Goal: Transaction & Acquisition: Obtain resource

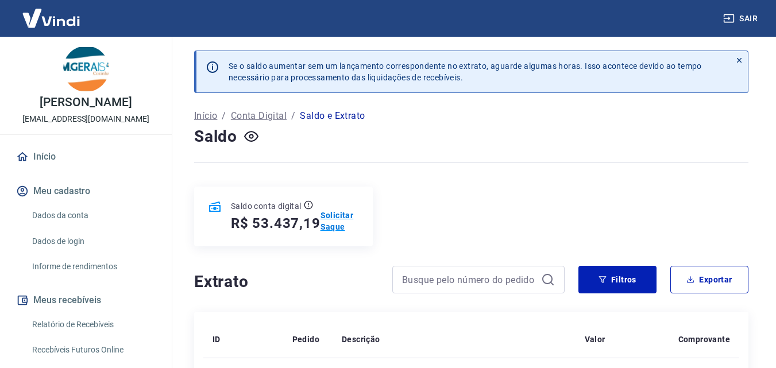
click at [331, 217] on p "Solicitar Saque" at bounding box center [340, 221] width 38 height 23
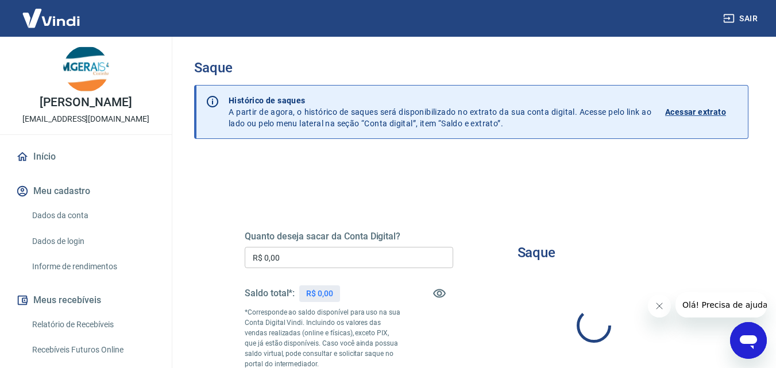
click at [294, 259] on input "R$ 0,00" at bounding box center [349, 257] width 209 height 21
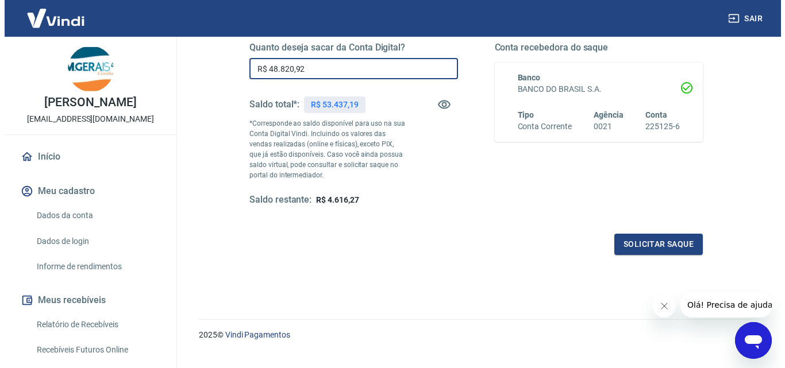
scroll to position [210, 0]
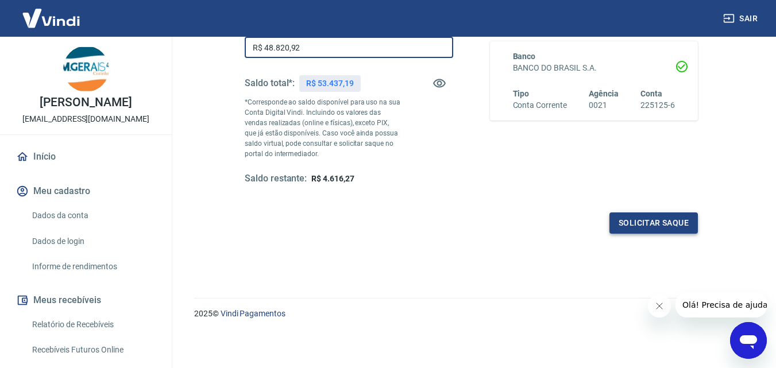
type input "R$ 48.820,92"
click at [634, 228] on button "Solicitar saque" at bounding box center [654, 223] width 88 height 21
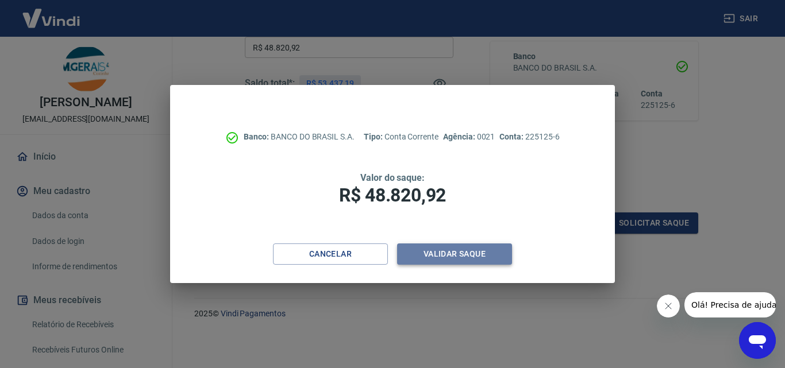
click at [484, 248] on button "Validar saque" at bounding box center [454, 254] width 115 height 21
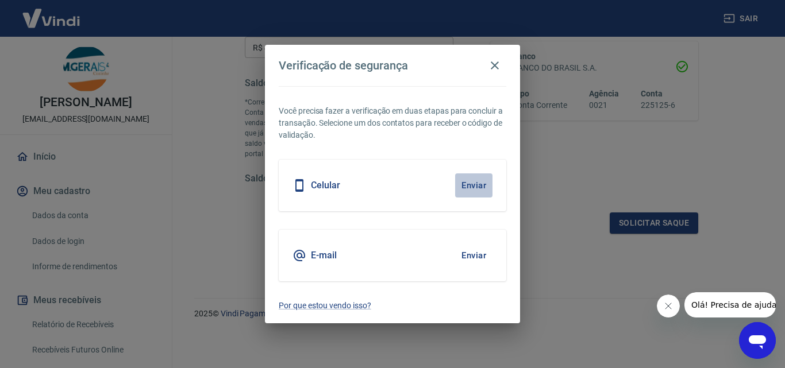
click at [475, 184] on button "Enviar" at bounding box center [473, 186] width 37 height 24
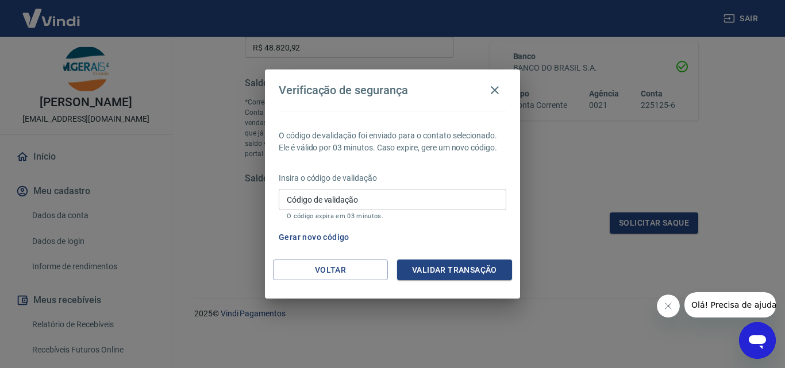
click at [765, 339] on icon "Abrir janela de mensagens" at bounding box center [757, 343] width 17 height 14
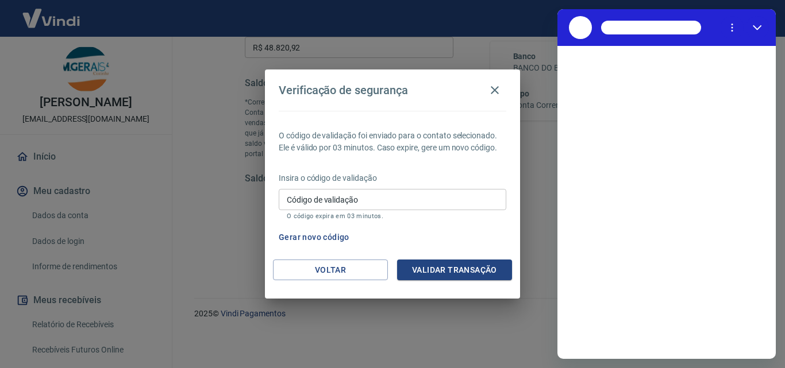
scroll to position [0, 0]
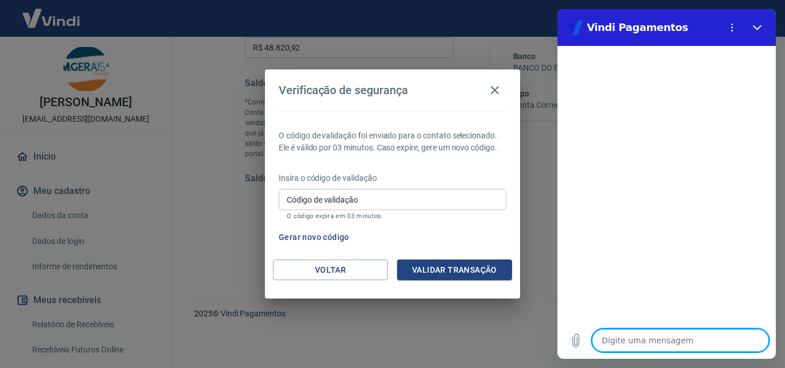
click at [629, 341] on textarea at bounding box center [680, 340] width 177 height 23
type textarea "b"
type textarea "x"
type textarea "bo"
type textarea "x"
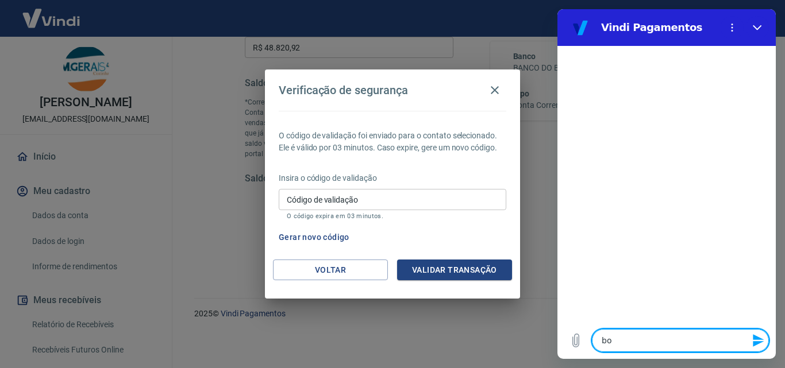
type textarea "boa"
type textarea "x"
type textarea "boa"
type textarea "x"
type textarea "boa t"
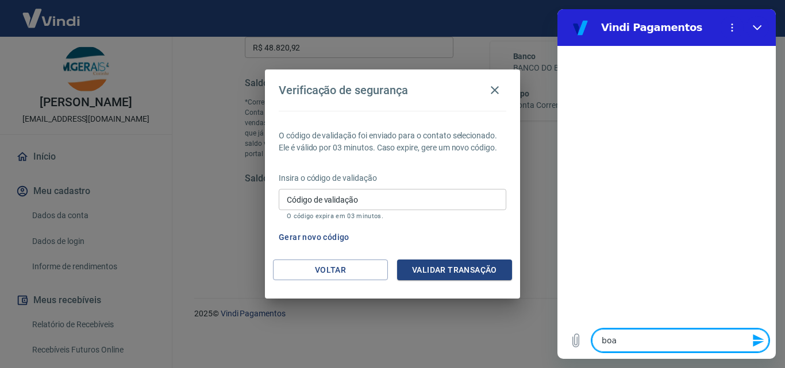
type textarea "x"
type textarea "boa ta"
type textarea "x"
type textarea "boa tar"
type textarea "x"
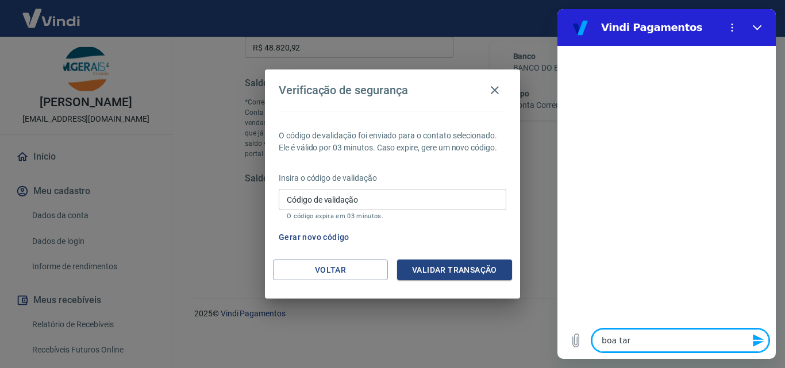
type textarea "boa tard"
type textarea "x"
type textarea "boa tarde"
type textarea "x"
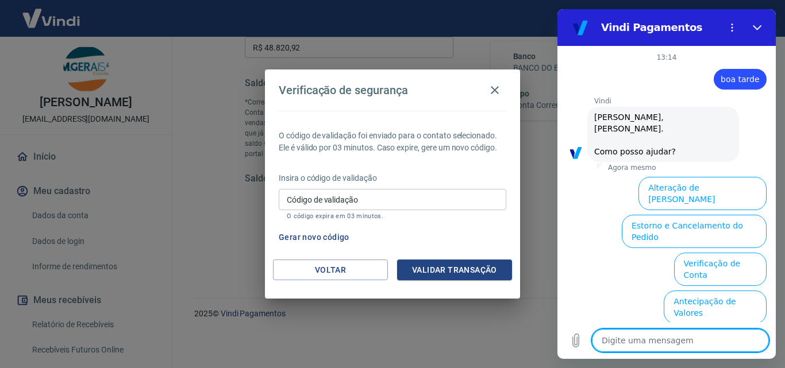
scroll to position [79, 0]
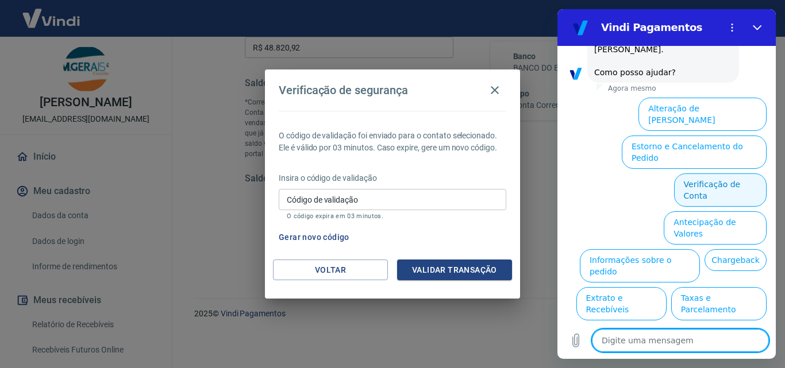
click at [691, 174] on button "Verificação de Conta" at bounding box center [720, 190] width 93 height 33
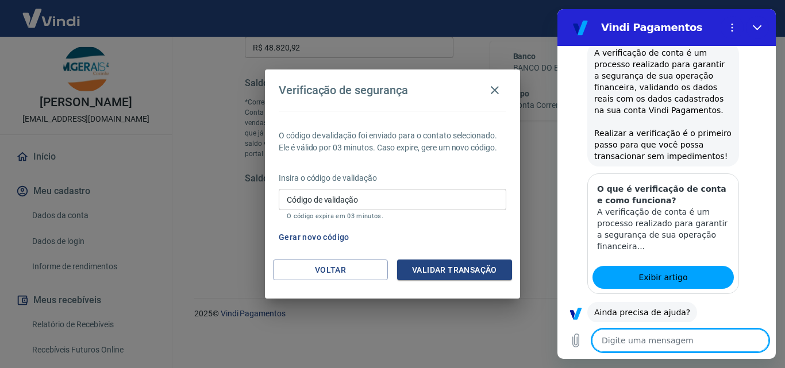
scroll to position [193, 0]
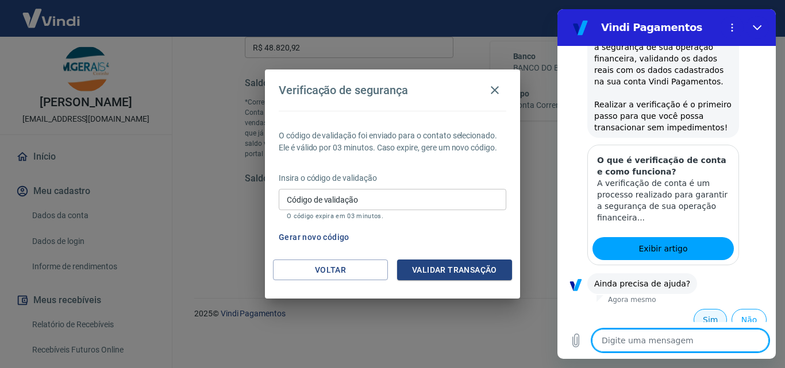
click at [699, 309] on button "Sim" at bounding box center [710, 320] width 33 height 22
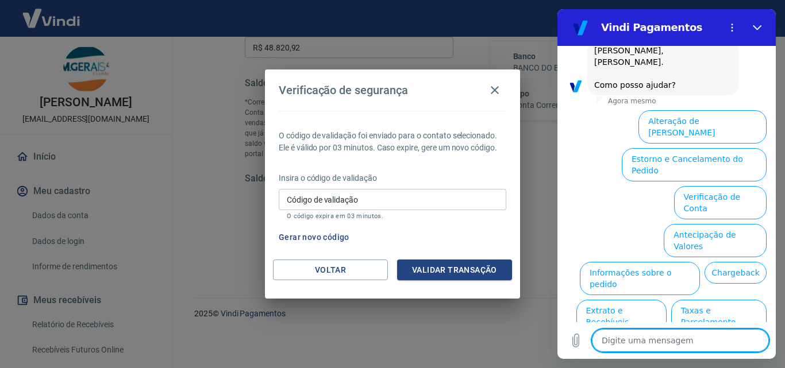
scroll to position [493, 0]
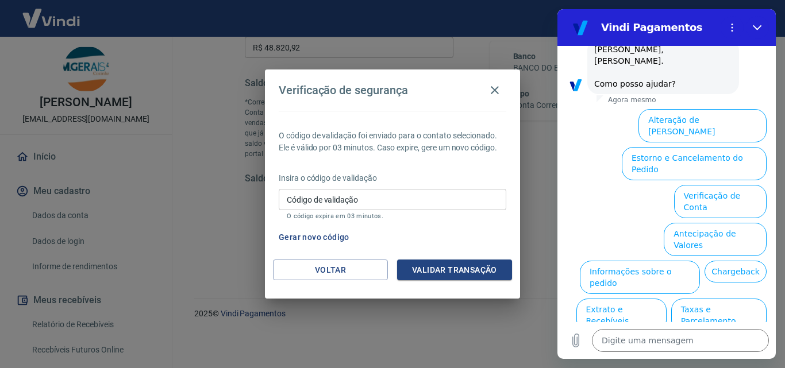
click at [693, 337] on button "Alterar celular verificado" at bounding box center [713, 353] width 106 height 33
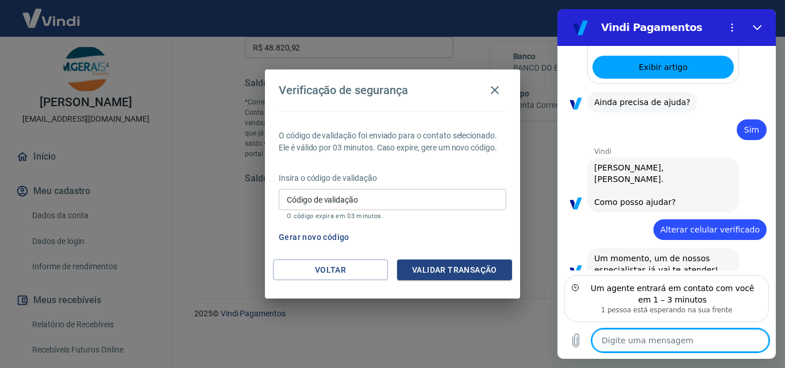
scroll to position [363, 0]
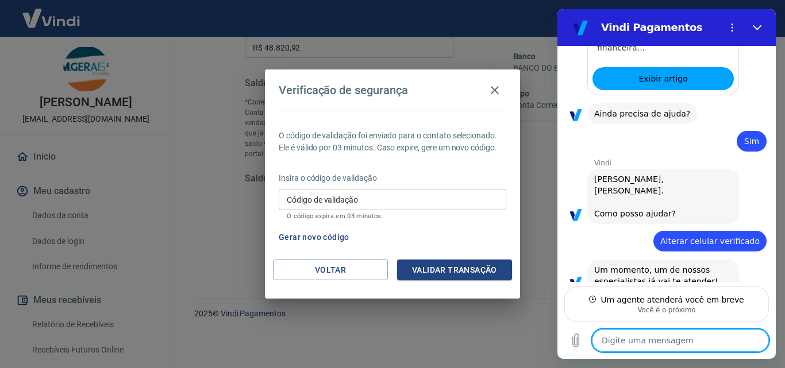
click at [321, 237] on button "Gerar novo código" at bounding box center [314, 237] width 80 height 21
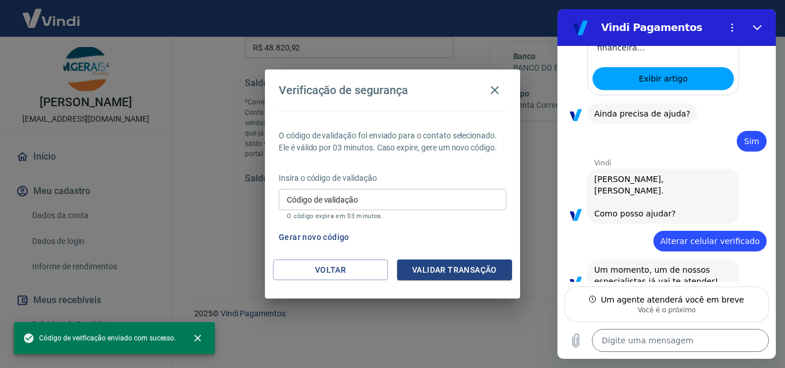
type textarea "x"
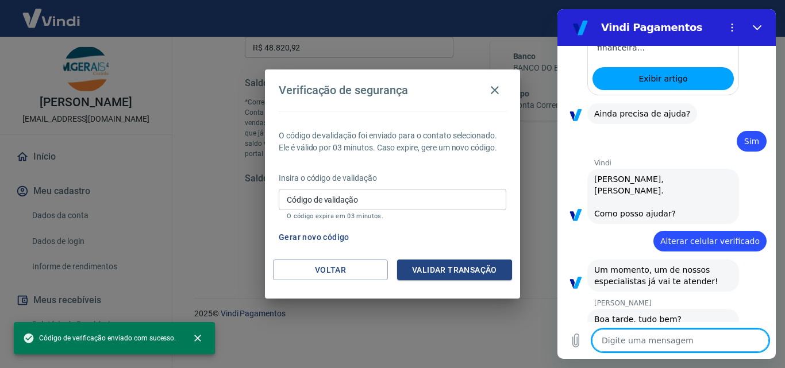
scroll to position [407, 0]
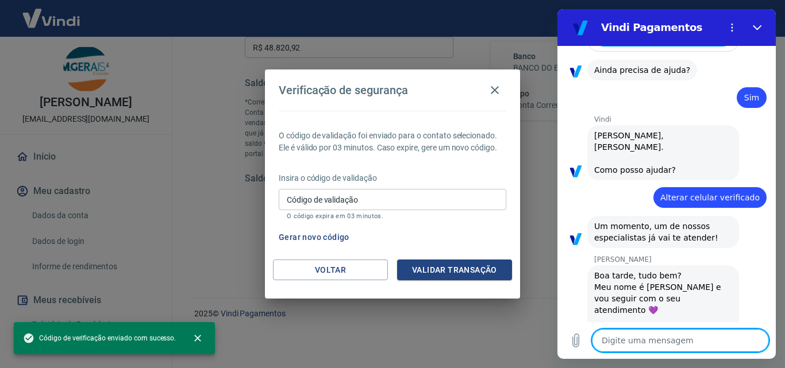
click at [615, 340] on textarea at bounding box center [680, 340] width 177 height 23
type textarea "A"
type textarea "x"
type textarea "p"
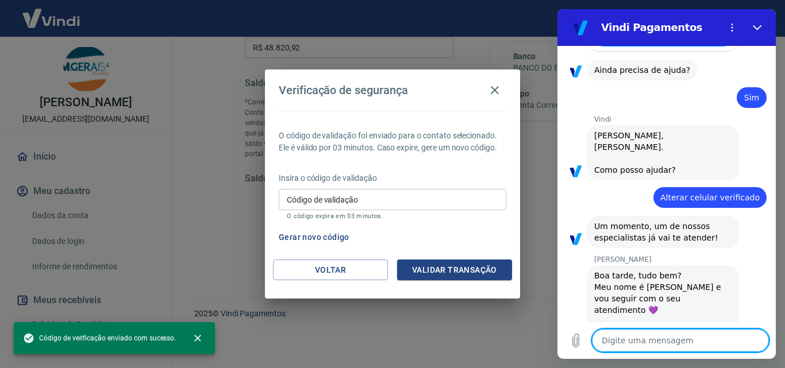
type textarea "x"
type textarea "pe"
type textarea "x"
type textarea "p"
type textarea "x"
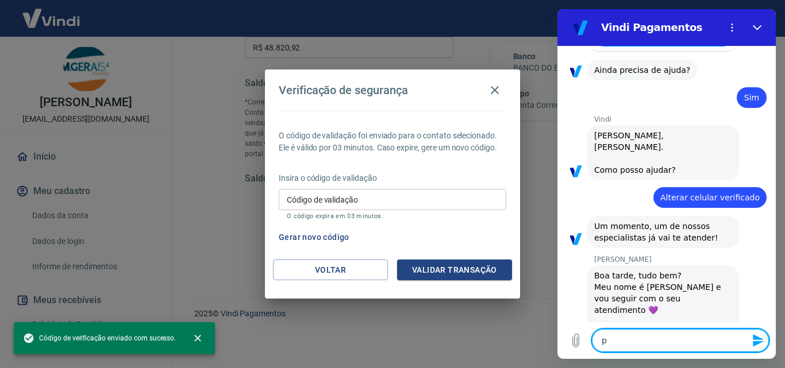
type textarea "x"
type textarea "P"
type textarea "x"
type textarea "Pe"
type textarea "x"
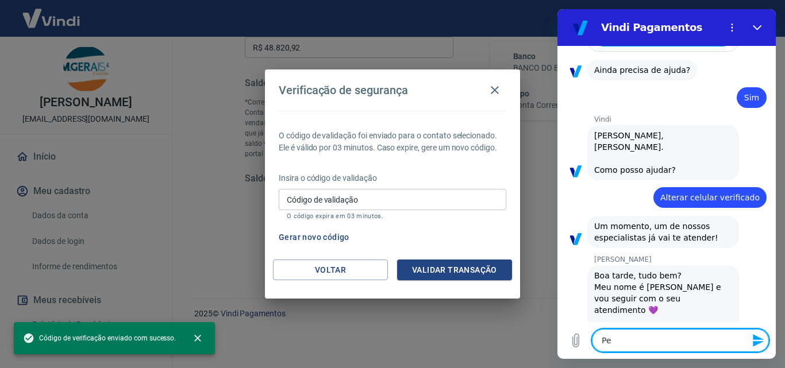
type textarea "Pet"
type textarea "x"
type textarea "[PERSON_NAME]"
type textarea "x"
type textarea "Petrs"
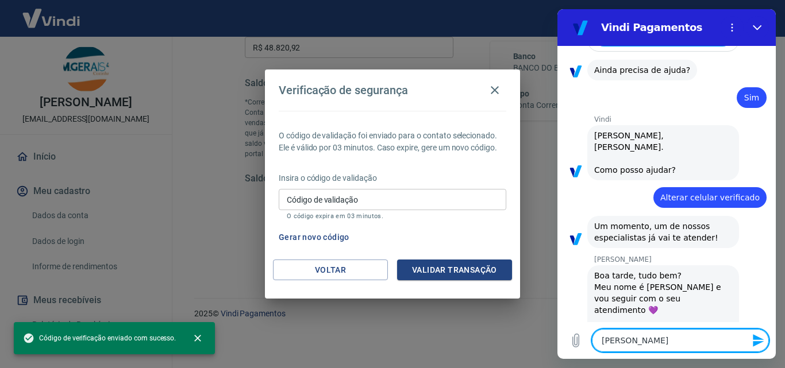
type textarea "x"
type textarea "Petrso"
type textarea "x"
type textarea "[PERSON_NAME]"
type textarea "x"
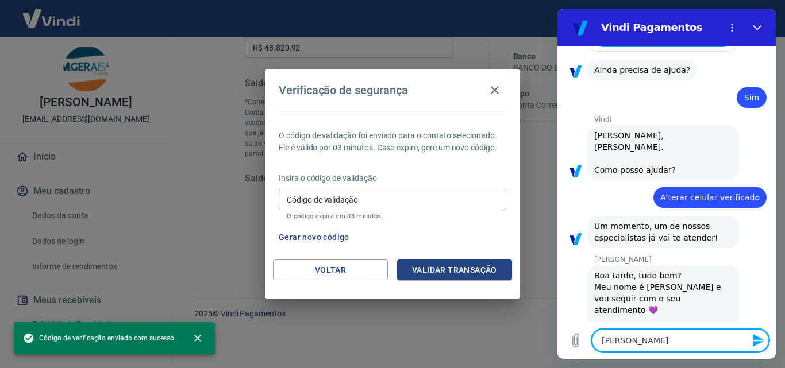
type textarea "Petrso"
type textarea "x"
type textarea "Petrs"
type textarea "x"
type textarea "[PERSON_NAME]"
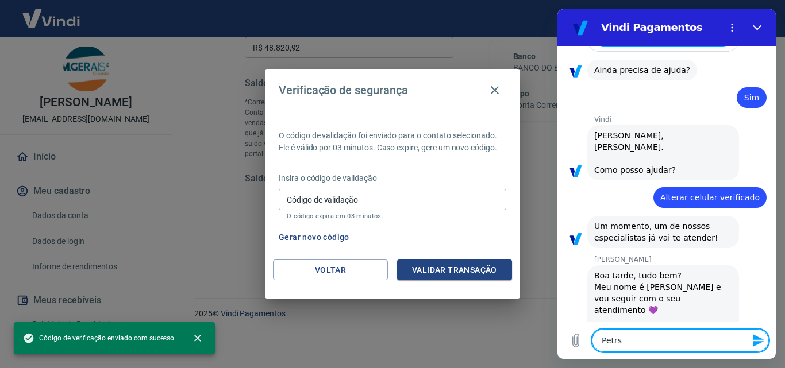
type textarea "x"
type textarea "Pet"
type textarea "x"
type textarea "[PERSON_NAME]"
type textarea "x"
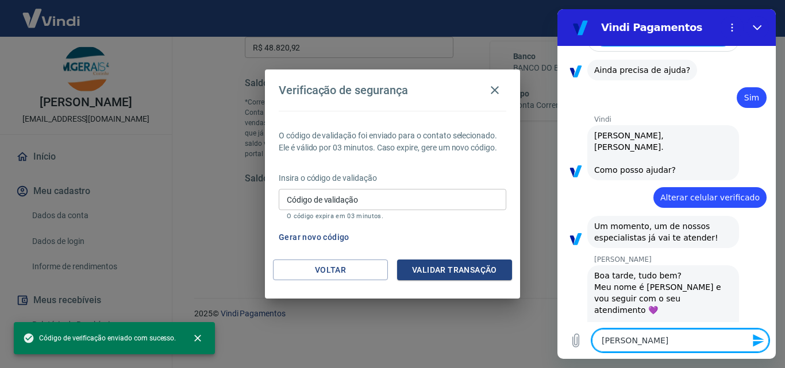
type textarea "[PERSON_NAME]"
type textarea "x"
type textarea "[PERSON_NAME]"
type textarea "x"
type textarea "[DEMOGRAPHIC_DATA]"
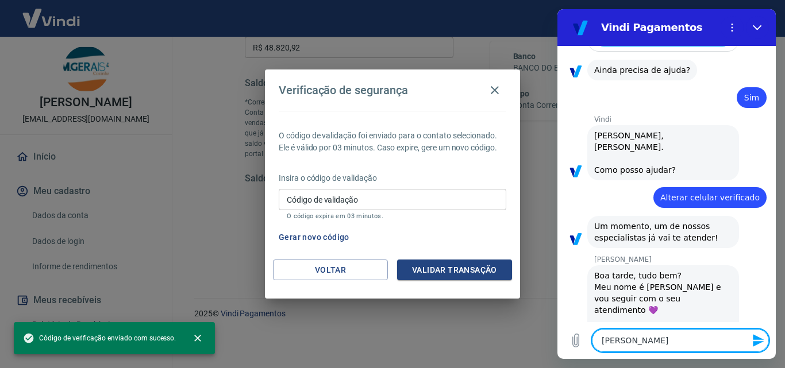
type textarea "x"
type textarea "[PERSON_NAME]"
type textarea "x"
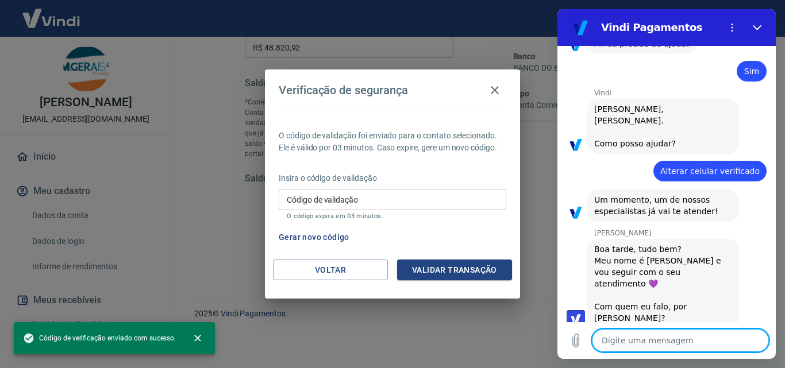
type textarea "x"
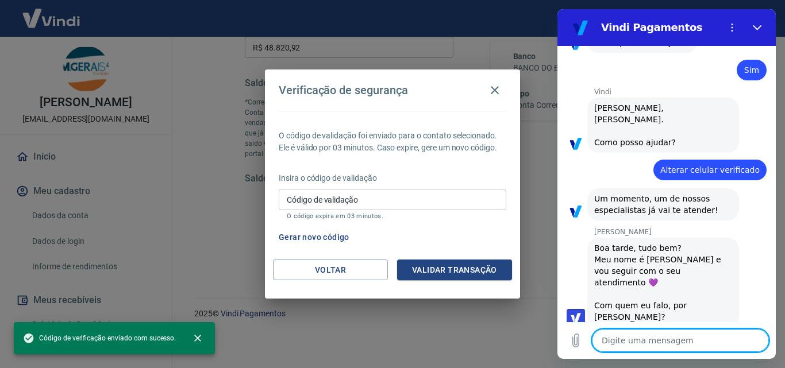
type textarea "e"
type textarea "x"
type textarea "es"
type textarea "x"
type textarea "est"
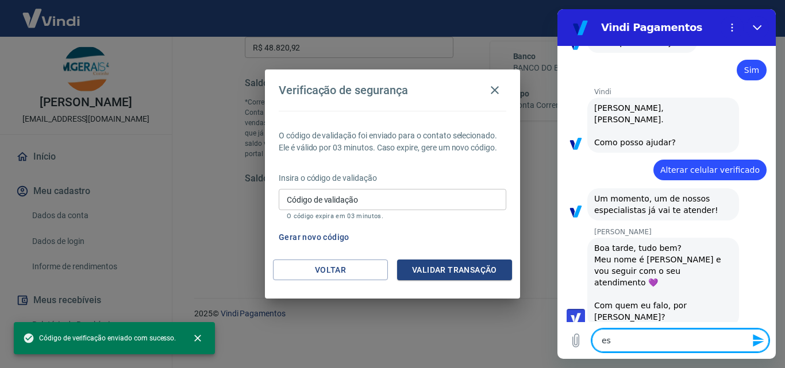
type textarea "x"
type textarea "esto"
type textarea "x"
type textarea "esto"
type textarea "x"
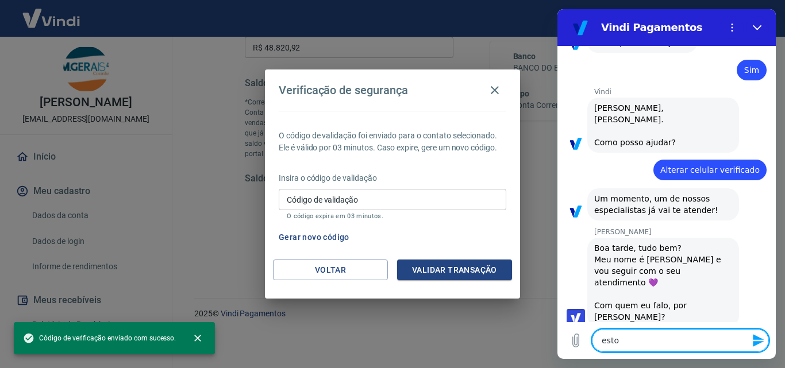
type textarea "esto t"
type textarea "x"
type textarea "esto te"
type textarea "x"
type textarea "esto ten"
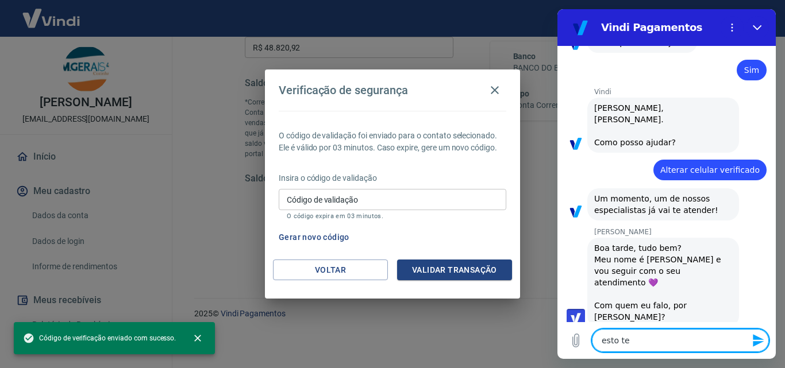
type textarea "x"
type textarea "esto tent"
type textarea "x"
type textarea "esto tenta"
type textarea "x"
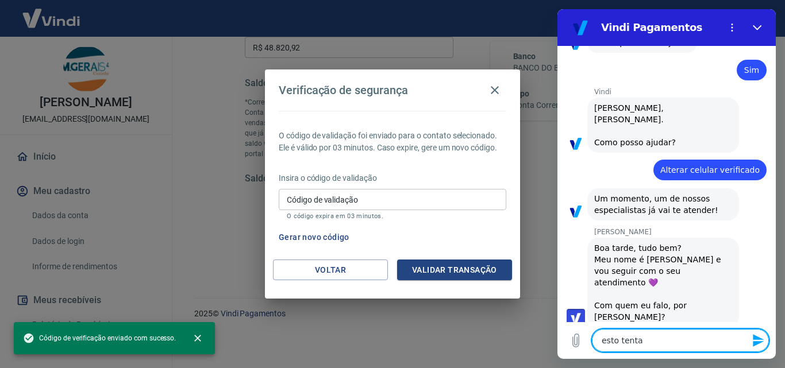
type textarea "esto tentat"
type textarea "x"
type textarea "esto tenta"
type textarea "x"
type textarea "esto tentan"
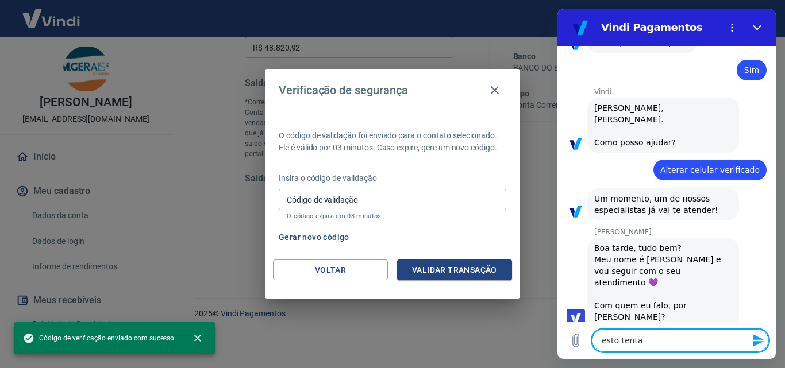
type textarea "x"
type textarea "esto tentand"
type textarea "x"
type textarea "esto tentando"
type textarea "x"
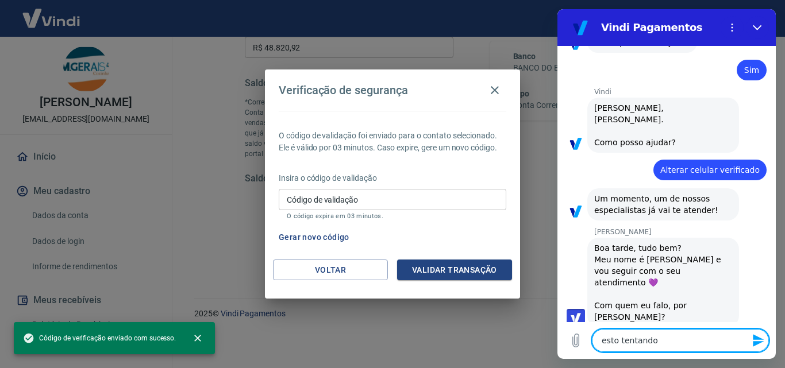
type textarea "esto tentando"
type textarea "x"
type textarea "esto tentando e"
type textarea "x"
type textarea "esto tentando ef"
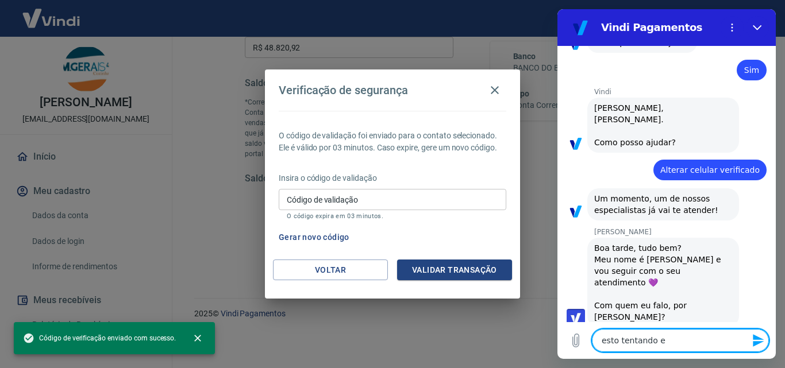
type textarea "x"
type textarea "esto tentando efe"
type textarea "x"
type textarea "esto tentando efet"
type textarea "x"
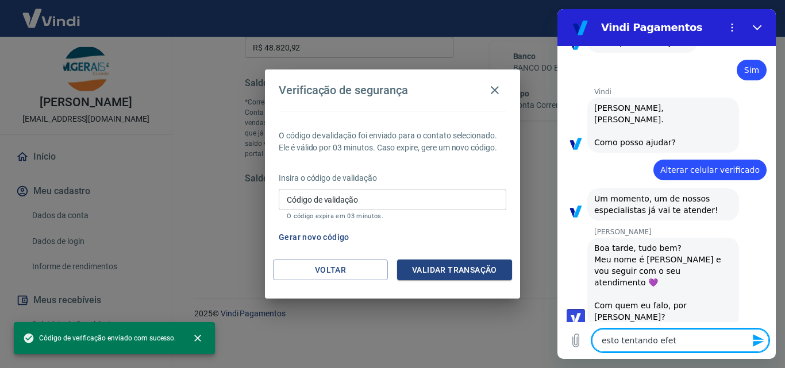
type textarea "esto tentando efetu"
type textarea "x"
type textarea "esto tentando efetua"
type textarea "x"
type textarea "esto tentando efetuar"
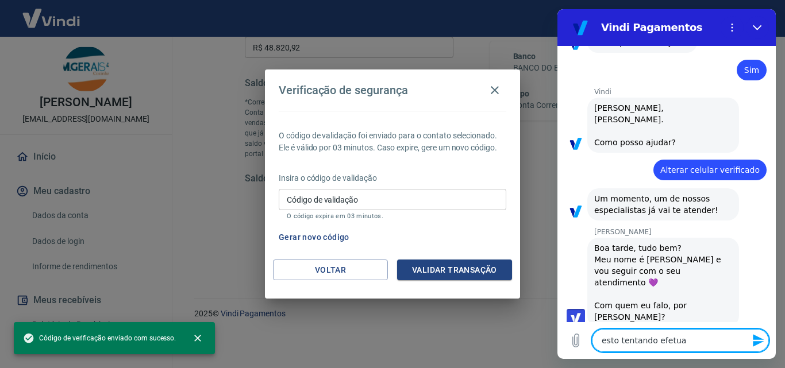
type textarea "x"
type textarea "esto tentando efetuar"
type textarea "x"
type textarea "esto tentando efetuar u"
type textarea "x"
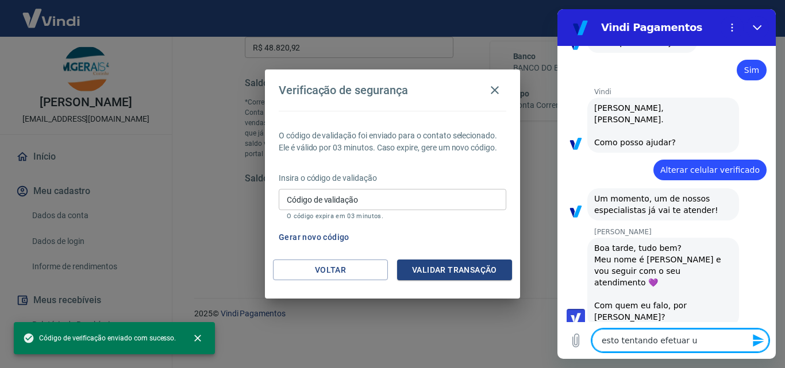
type textarea "esto tentando efetuar um"
type textarea "x"
type textarea "esto tentando efetuar um"
type textarea "x"
type textarea "esto tentando efetuar um s"
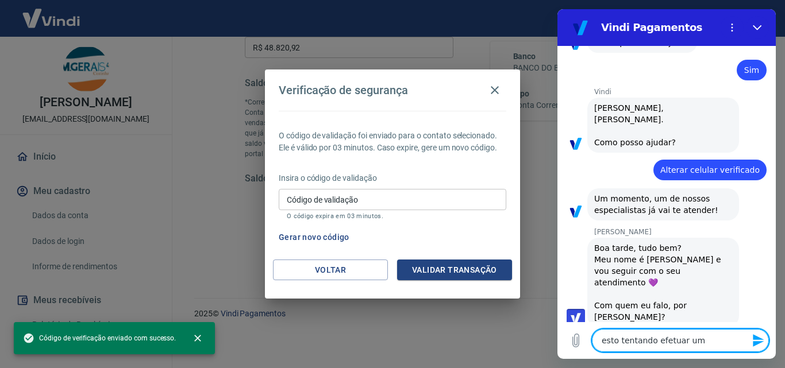
type textarea "x"
type textarea "esto tentando efetuar um sa"
type textarea "x"
type textarea "esto tentando efetuar um saq"
type textarea "x"
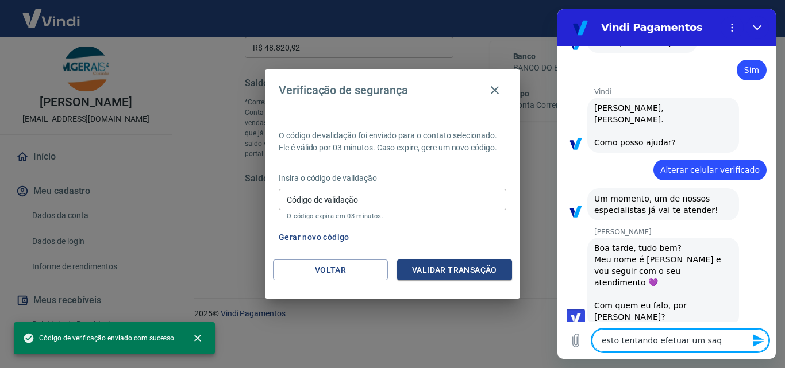
type textarea "esto tentando efetuar um saqu"
type textarea "x"
type textarea "esto tentando efetuar um saque"
type textarea "x"
type textarea "esto tentando efetuar um saque"
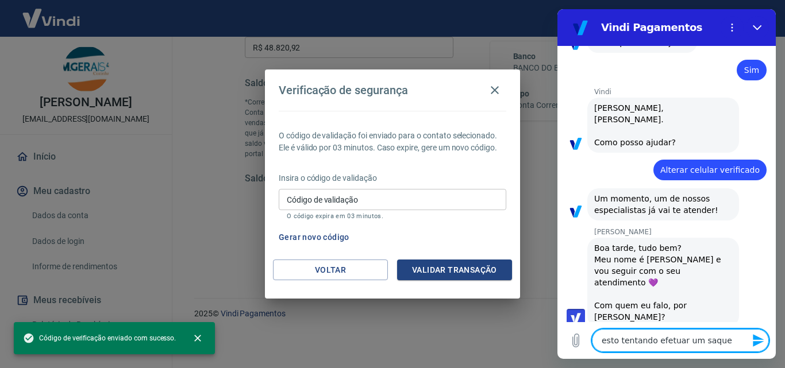
type textarea "x"
type textarea "esto tentando efetuar um saque e"
type textarea "x"
type textarea "esto tentando efetuar um saque e"
type textarea "x"
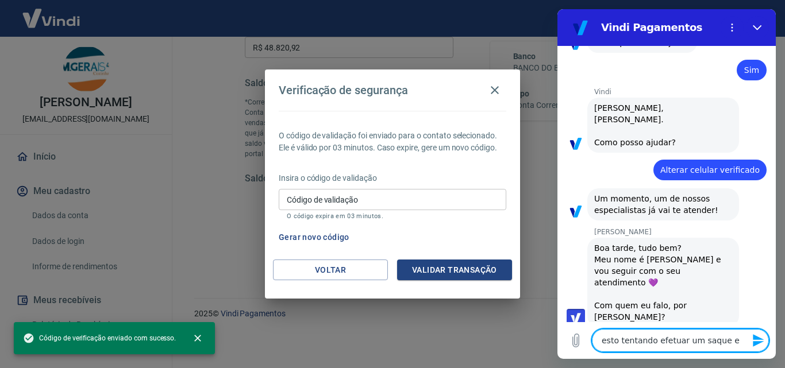
type textarea "esto tentando efetuar um saque e n"
type textarea "x"
type textarea "esto tentando efetuar um saque e na"
type textarea "x"
type textarea "esto tentando efetuar um saque e nao"
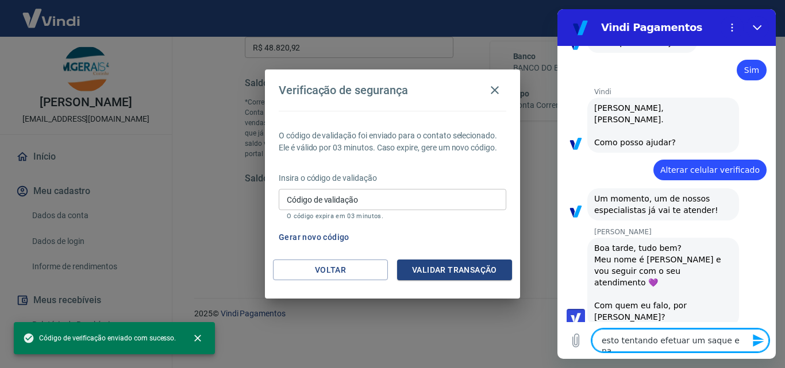
type textarea "x"
type textarea "esto tentando efetuar um saque e nao"
type textarea "x"
type textarea "esto tentando efetuar um saque e nao e"
type textarea "x"
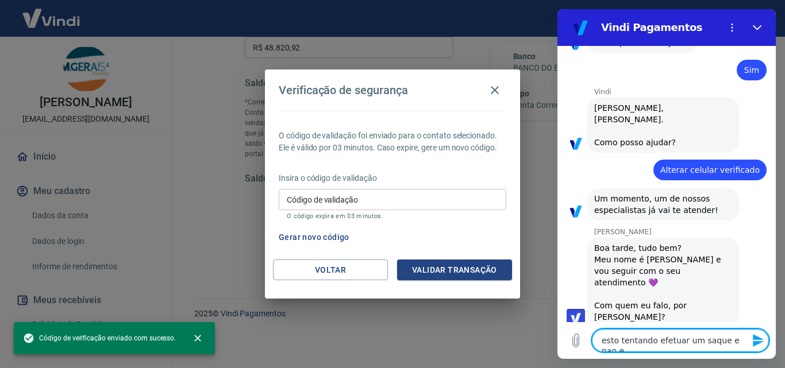
type textarea "esto tentando efetuar um saque e nao es"
type textarea "x"
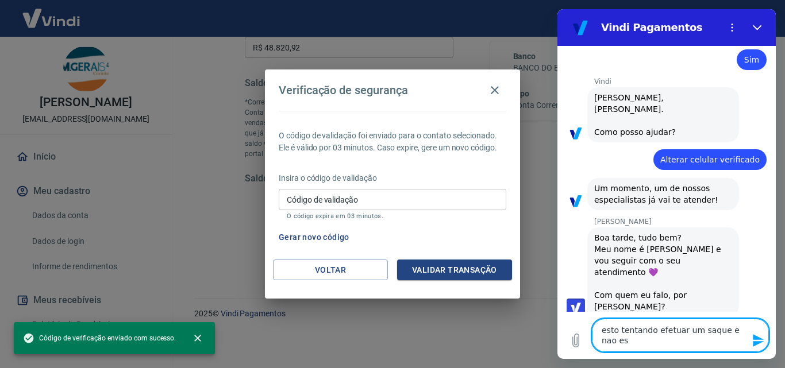
type textarea "esto tentando efetuar um saque e [PERSON_NAME] est"
type textarea "x"
type textarea "esto tentando efetuar um saque e nao esto"
type textarea "x"
type textarea "esto tentando efetuar um saque e nao estou"
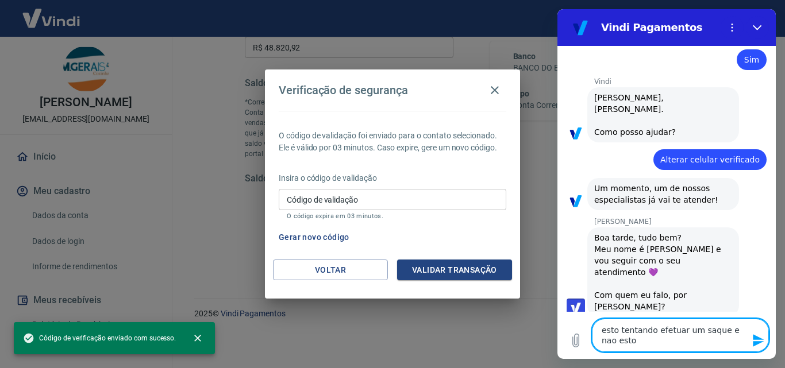
type textarea "x"
type textarea "esto tentando efetuar um saque e nao estou"
type textarea "x"
type textarea "esto tentando efetuar um saque e nao estou r"
type textarea "x"
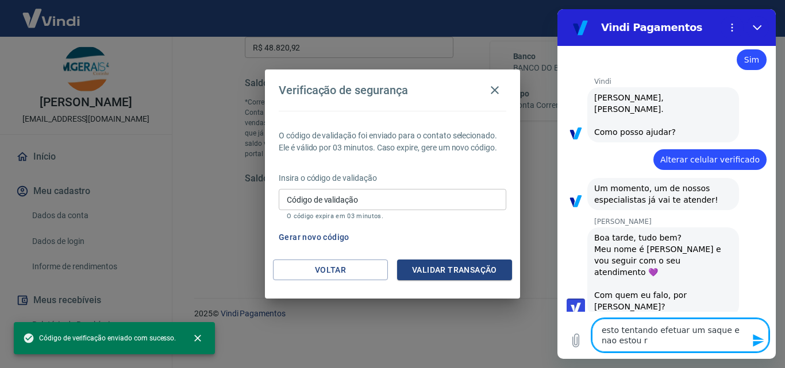
type textarea "esto tentando efetuar um saque e nao estou re"
type textarea "x"
type textarea "esto tentando efetuar um saque e nao estou rec"
type textarea "x"
type textarea "esto tentando efetuar um saque e nao estou rece"
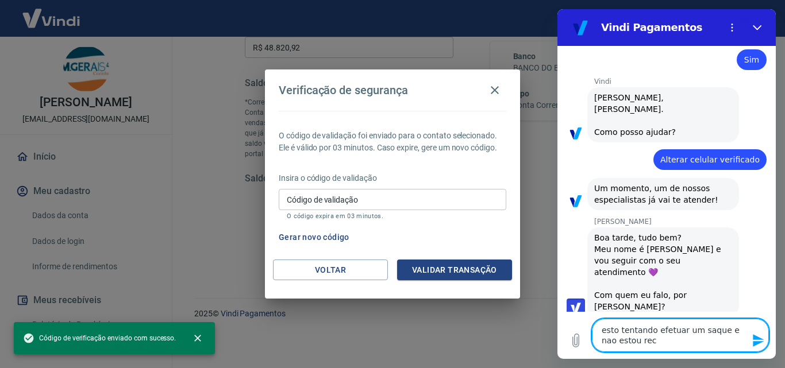
type textarea "x"
type textarea "esto tentando efetuar um saque e nao estou receb"
type textarea "x"
type textarea "esto tentando efetuar um saque e nao estou recebe"
type textarea "x"
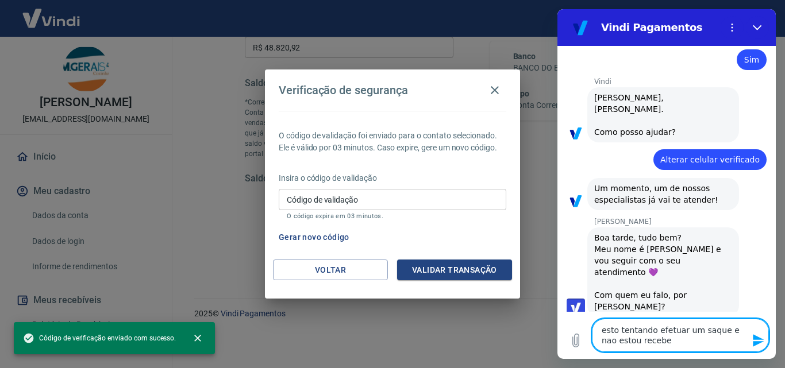
type textarea "esto tentando efetuar um saque e nao estou receben"
type textarea "x"
type textarea "esto tentando efetuar um saque e nao estou recebend"
type textarea "x"
type textarea "esto tentando efetuar um saque e nao estou recebendo"
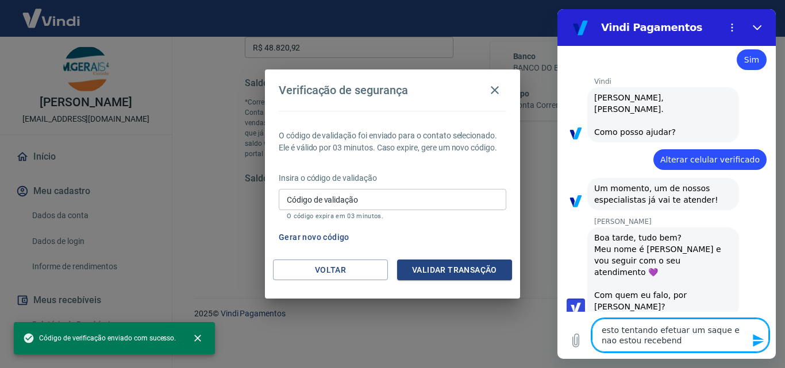
type textarea "x"
type textarea "esto tentando efetuar um saque e nao estou recebendo"
type textarea "x"
type textarea "esto tentando efetuar um saque e nao estou recebendo o"
type textarea "x"
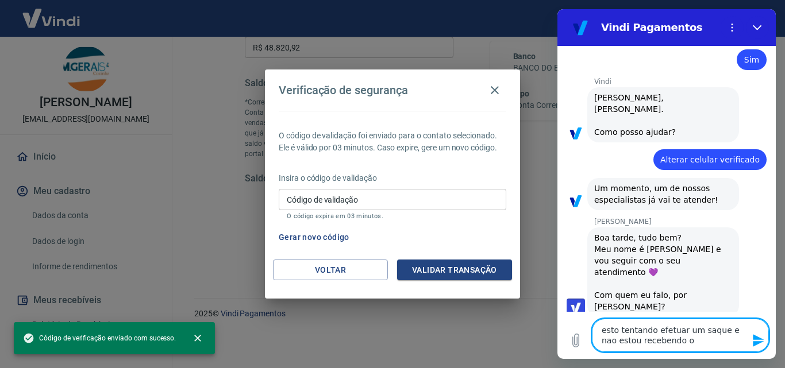
type textarea "esto tentando efetuar um saque e nao estou recebendo o"
type textarea "x"
type textarea "esto tentando efetuar um saque e nao estou recebendo o c"
type textarea "x"
type textarea "esto tentando efetuar um saque e nao estou recebendo o co"
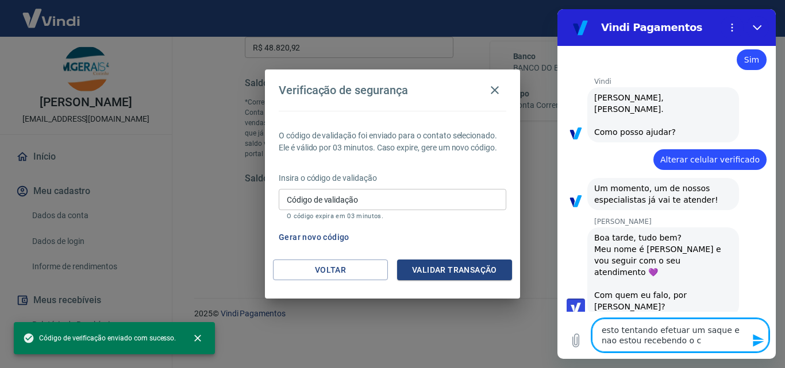
type textarea "x"
type textarea "esto tentando efetuar um saque e nao estou recebendo o cod"
type textarea "x"
type textarea "esto tentando efetuar um saque e nao estou recebendo o cod"
type textarea "x"
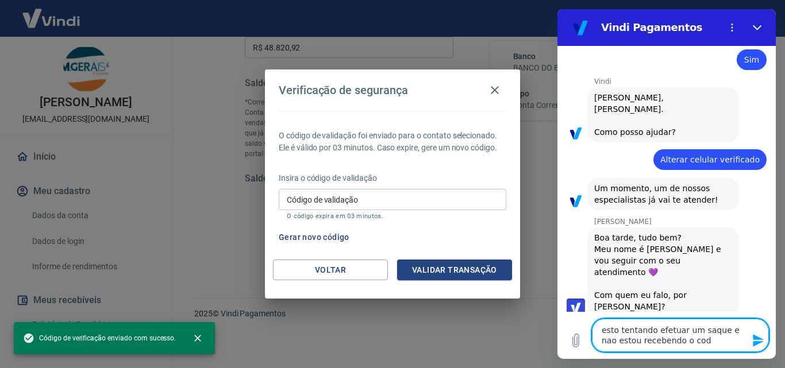
type textarea "esto tentando efetuar um saque e nao estou recebendo o cod p"
type textarea "x"
type textarea "esto tentando efetuar um saque e nao estou recebendo o cod pa"
type textarea "x"
type textarea "esto tentando efetuar um saque e nao estou recebendo o cod par"
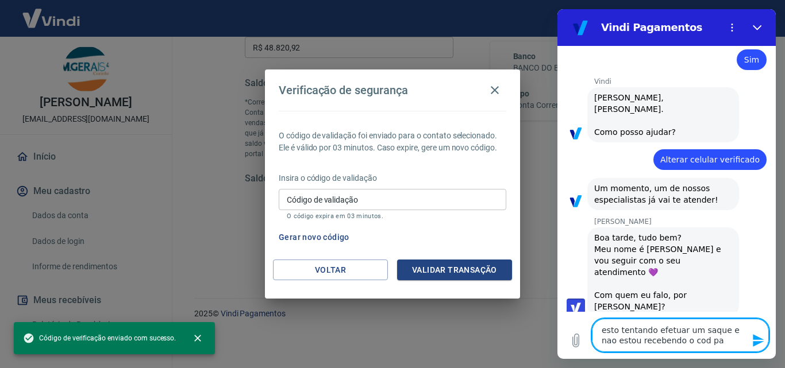
type textarea "x"
type textarea "esto tentando efetuar um saque e nao estou recebendo o cod parqa"
type textarea "x"
type textarea "esto tentando efetuar um saque e nao estou recebendo o cod parqa"
type textarea "x"
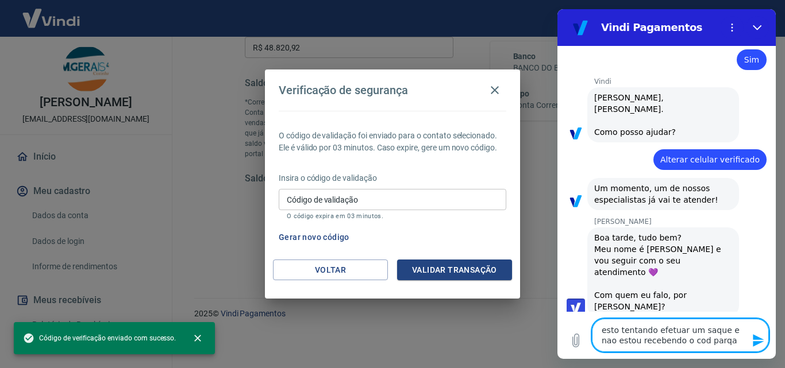
type textarea "esto tentando efetuar um saque e nao estou recebendo o cod parqa a"
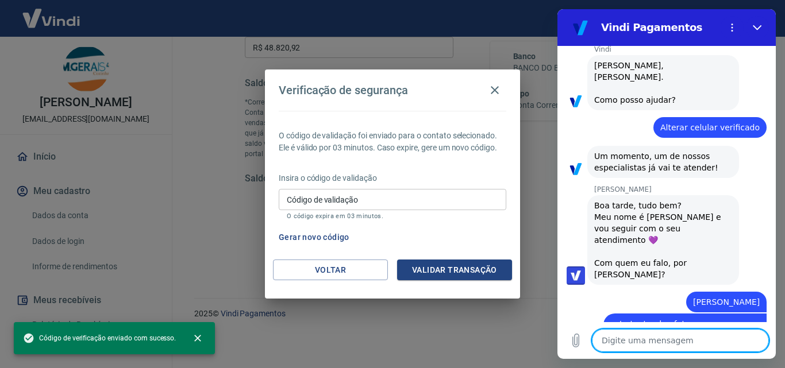
scroll to position [479, 0]
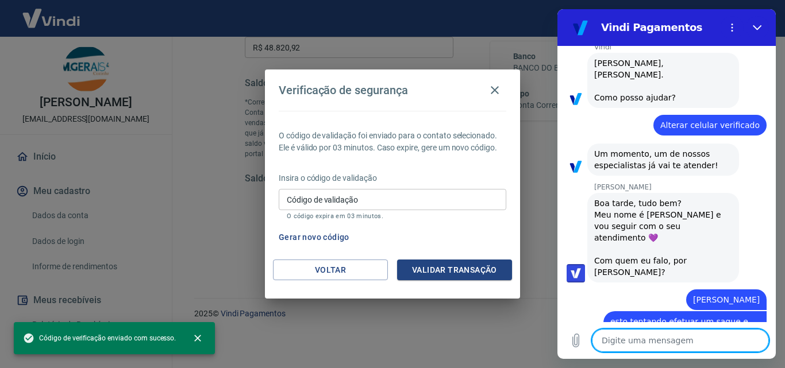
click at [610, 338] on textarea at bounding box center [680, 340] width 177 height 23
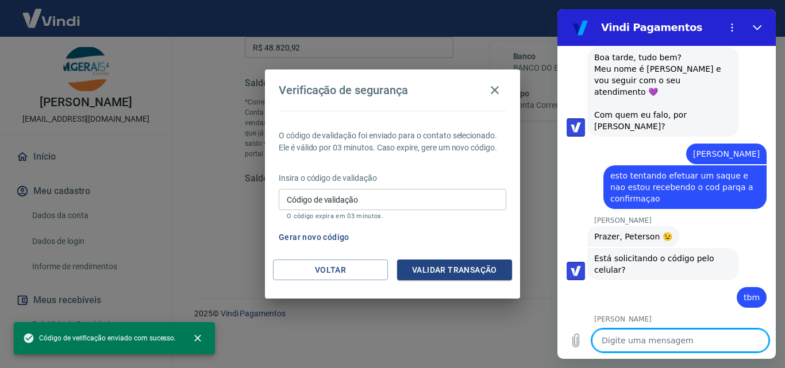
scroll to position [627, 0]
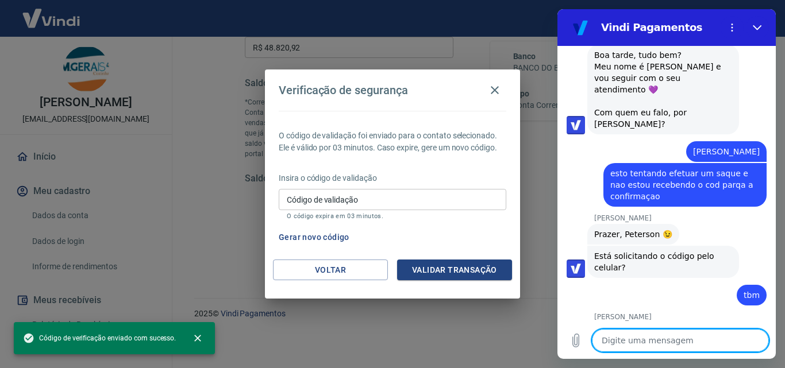
click at [609, 338] on textarea at bounding box center [680, 340] width 177 height 23
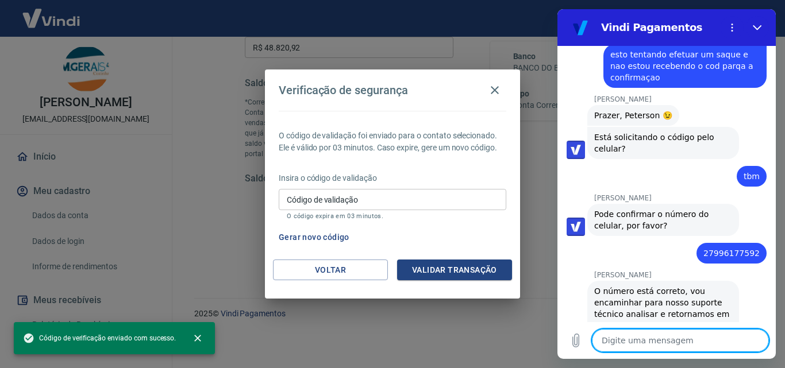
scroll to position [767, 0]
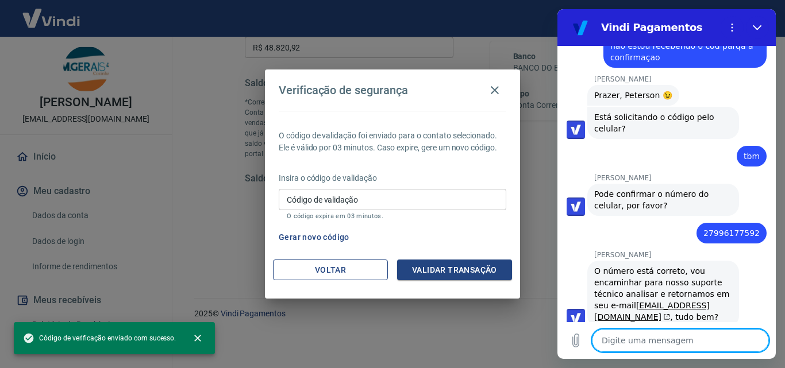
click at [368, 267] on button "Voltar" at bounding box center [330, 270] width 115 height 21
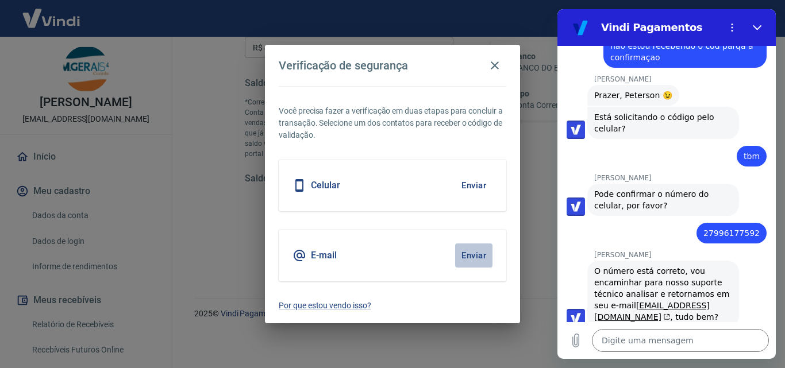
click at [475, 254] on button "Enviar" at bounding box center [473, 256] width 37 height 24
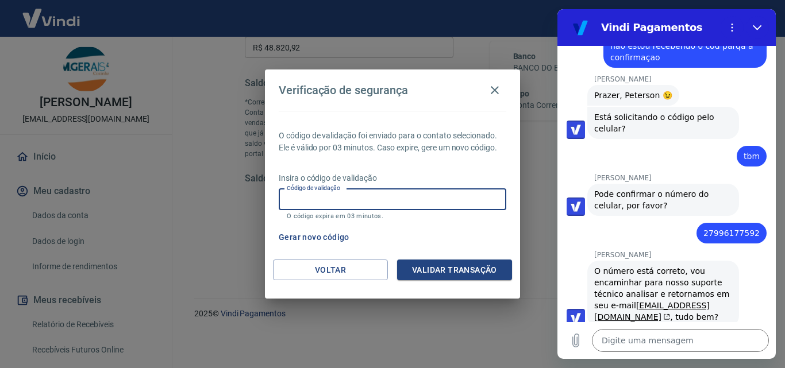
click at [399, 195] on input "Código de validação" at bounding box center [393, 199] width 228 height 21
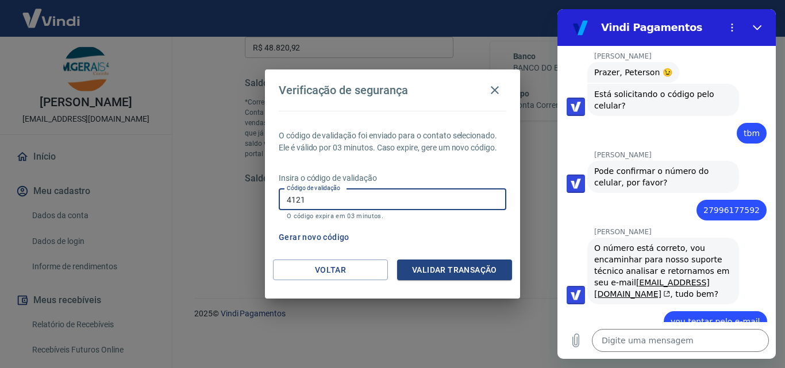
scroll to position [788, 0]
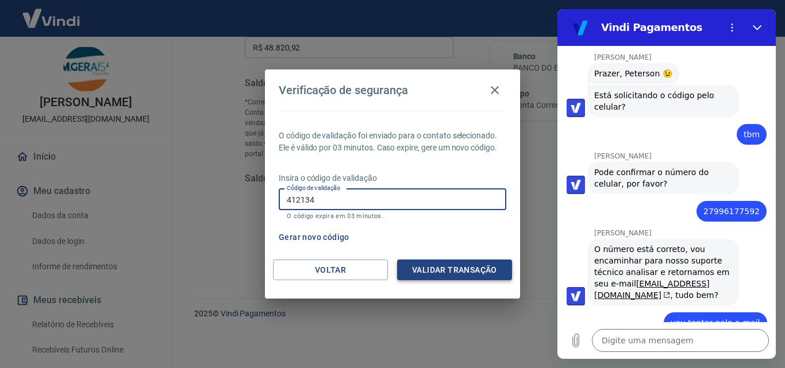
click at [448, 266] on button "Validar transação" at bounding box center [454, 270] width 115 height 21
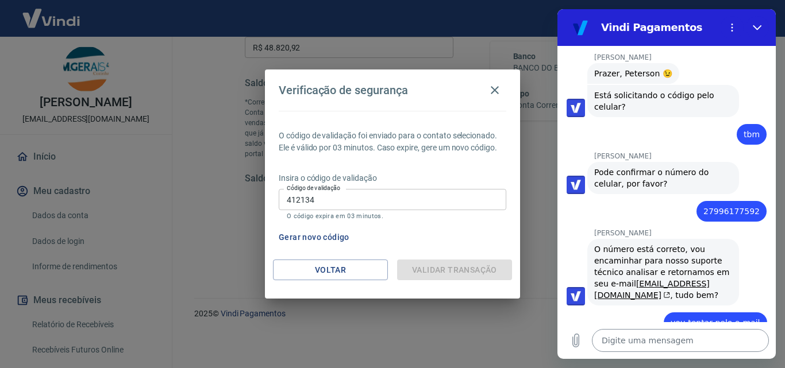
click at [621, 342] on textarea at bounding box center [680, 340] width 177 height 23
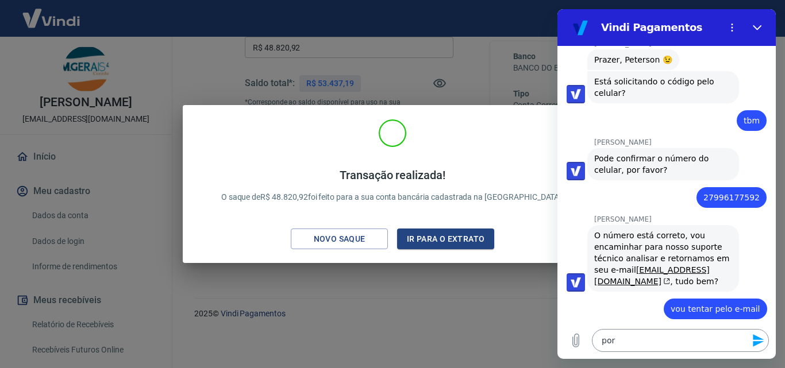
scroll to position [804, 0]
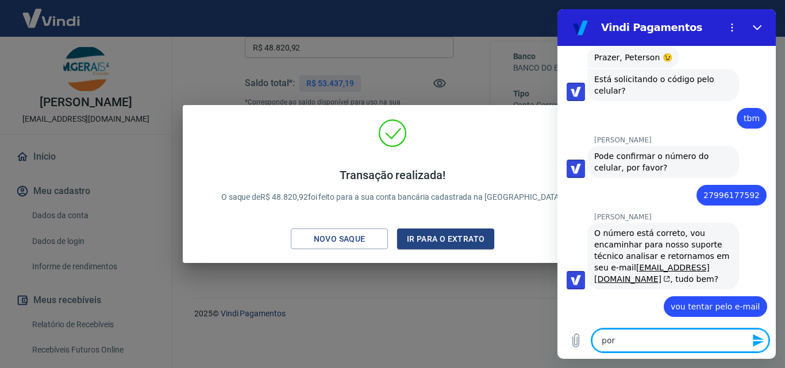
click at [627, 340] on textarea "por" at bounding box center [680, 340] width 177 height 23
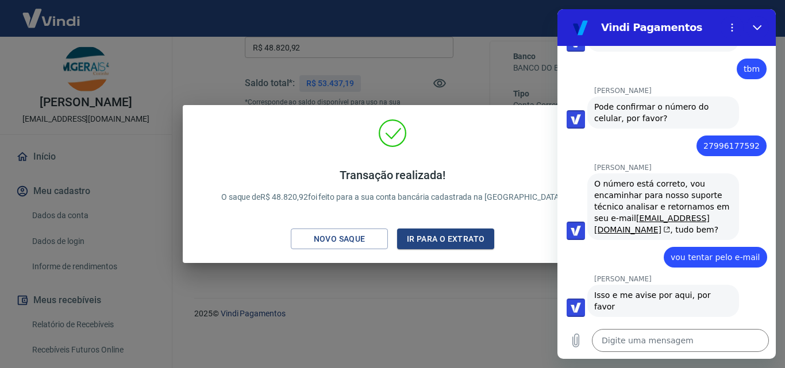
scroll to position [916, 0]
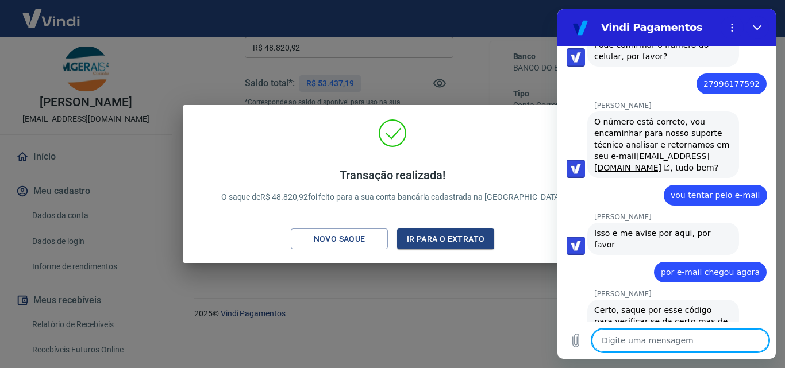
click at [541, 117] on div "Transação realizada! O saque de R$ 48.820,92 foi feito para a sua conta bancári…" at bounding box center [392, 184] width 419 height 159
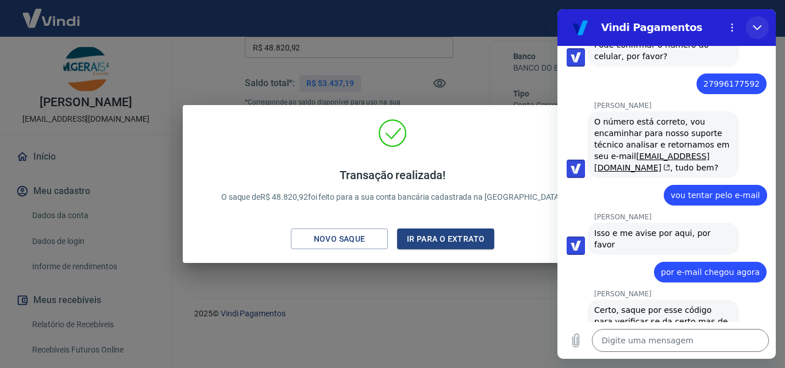
click at [758, 26] on icon "Fechar" at bounding box center [757, 27] width 9 height 9
click at [758, 26] on div "Transação realizada! O saque de R$ 48.820,92 foi feito para a sua conta bancári…" at bounding box center [392, 184] width 785 height 368
